Goal: Information Seeking & Learning: Learn about a topic

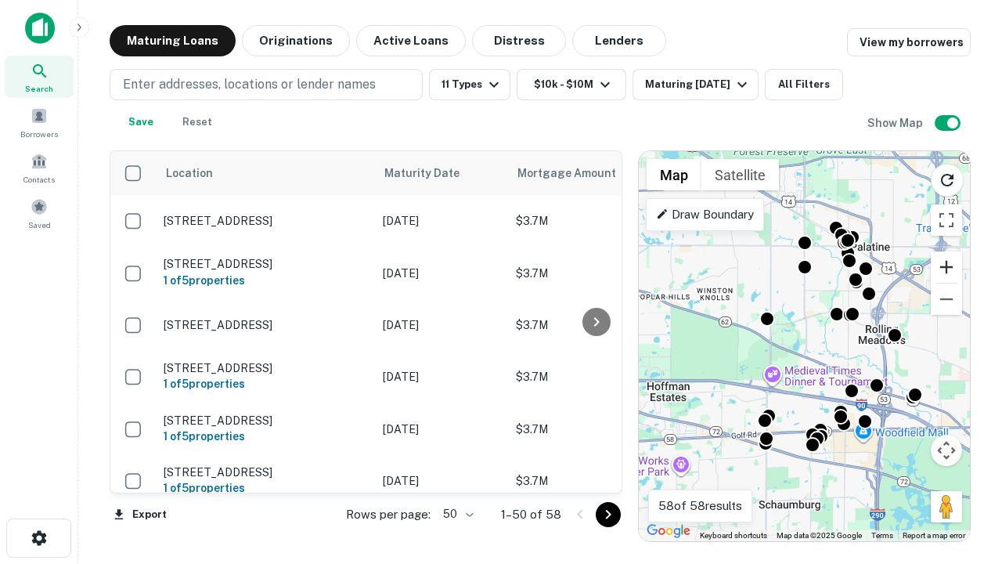
click at [947, 267] on button "Zoom in" at bounding box center [946, 266] width 31 height 31
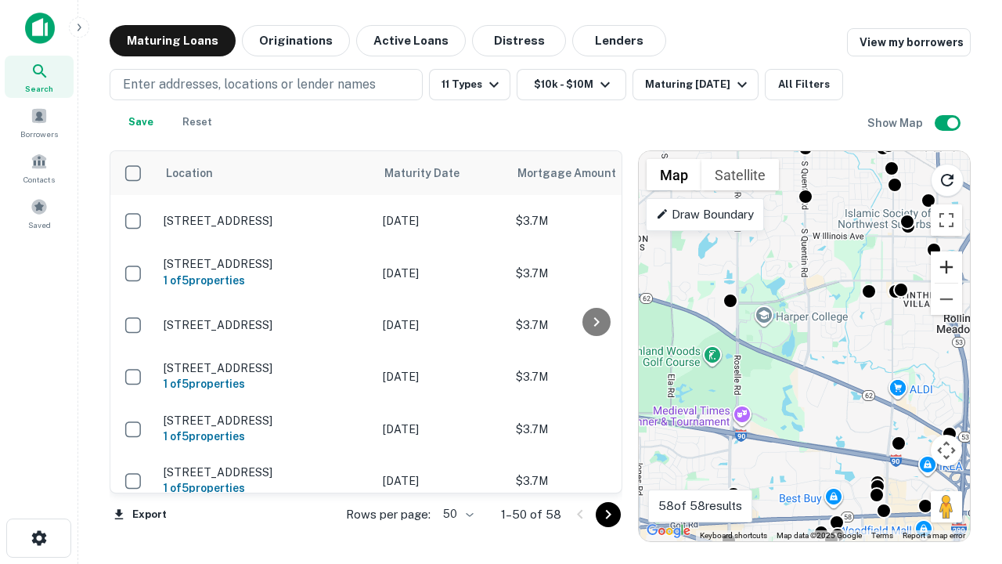
click at [947, 267] on button "Zoom in" at bounding box center [946, 266] width 31 height 31
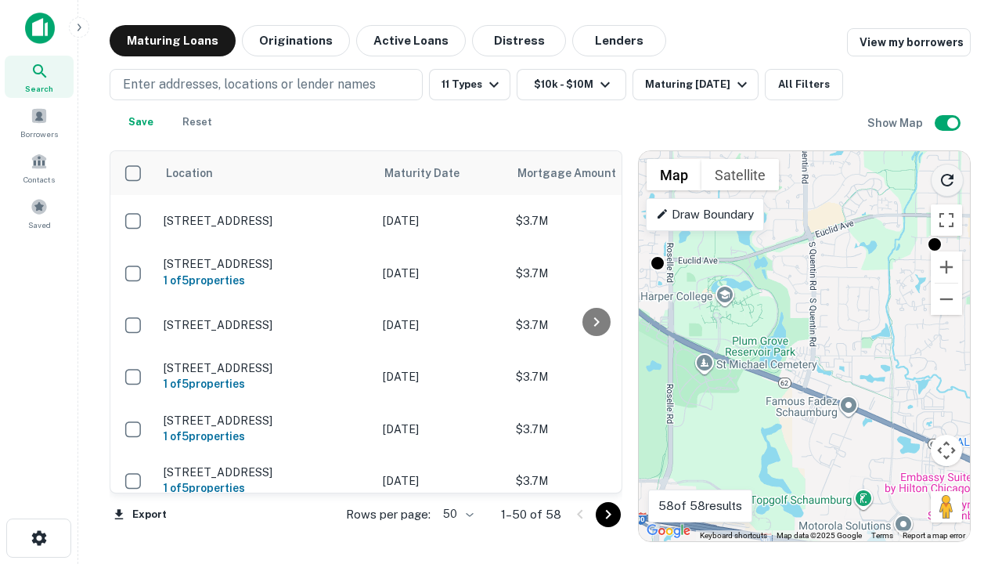
click at [948, 177] on icon "Reload search area" at bounding box center [947, 180] width 19 height 19
